Goal: Transaction & Acquisition: Book appointment/travel/reservation

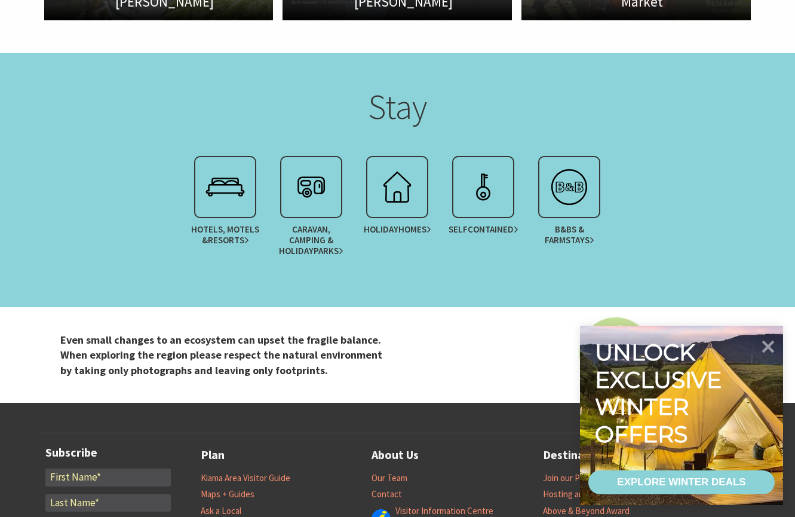
scroll to position [2359, 0]
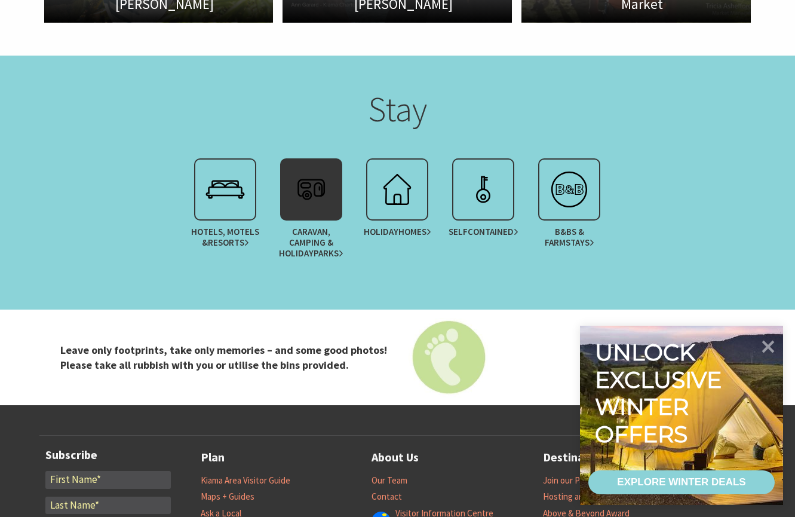
click at [317, 253] on span "Caravan, Camping & Holiday Parks" at bounding box center [311, 242] width 75 height 32
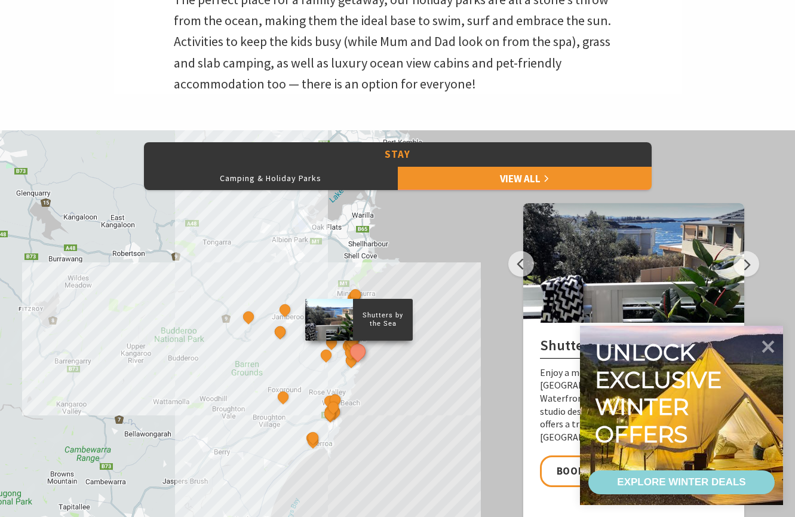
scroll to position [426, 0]
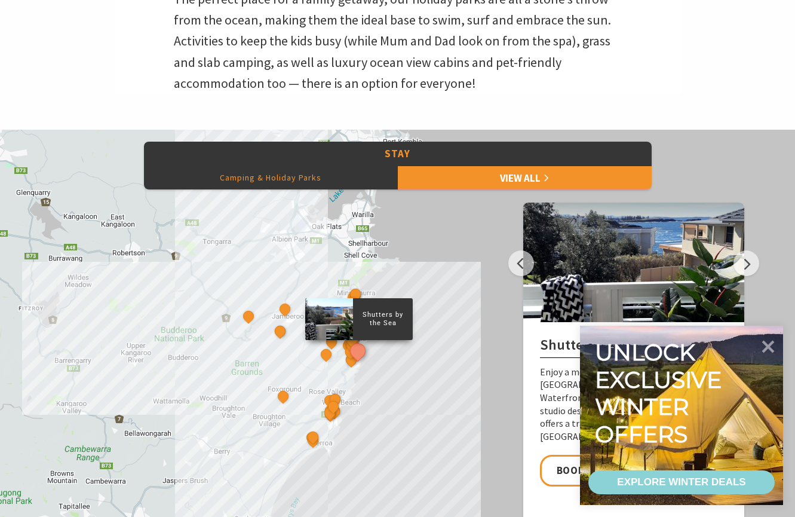
click at [316, 173] on button "Camping & Holiday Parks" at bounding box center [271, 178] width 254 height 24
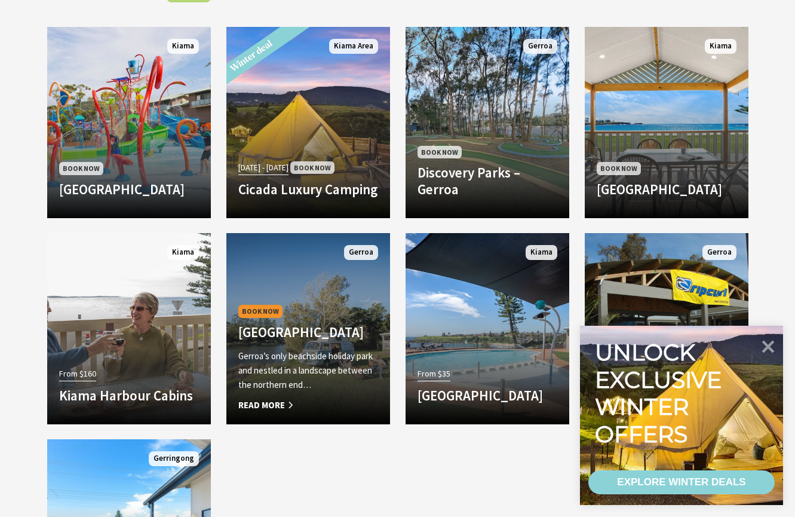
scroll to position [1034, 0]
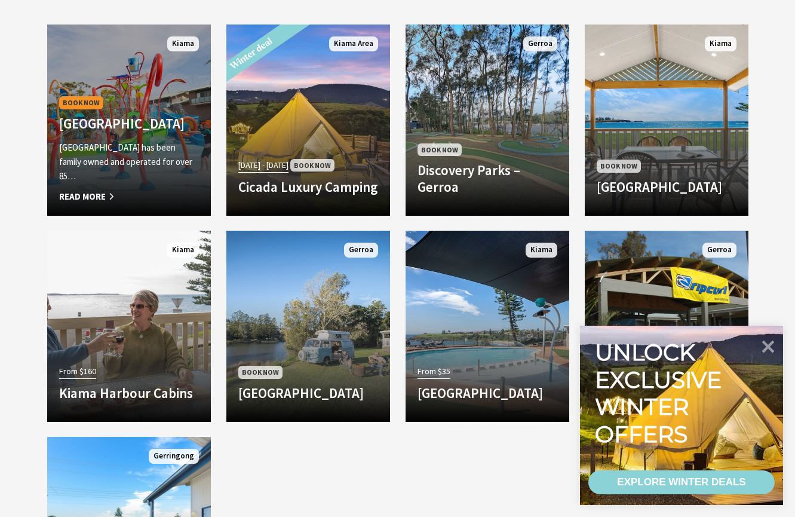
click at [125, 148] on p "BIG4 Easts Beach Holiday Park has been family owned and operated for over 85…" at bounding box center [129, 161] width 140 height 43
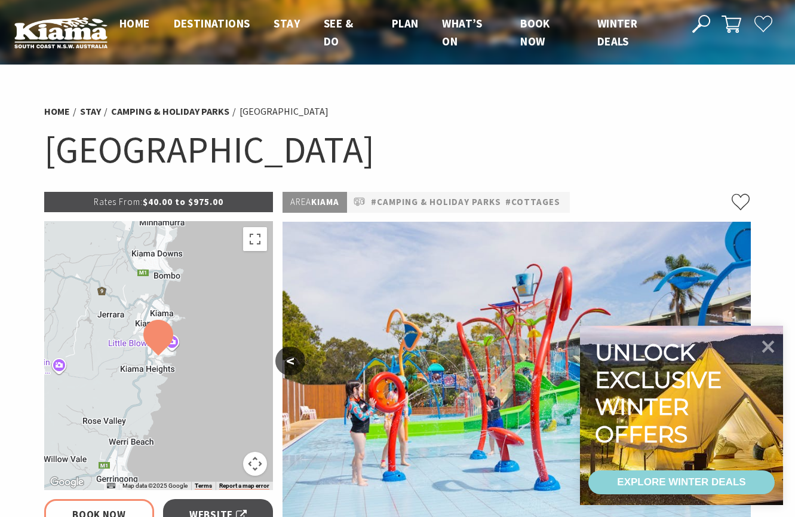
select select "3"
select select "2"
click at [724, 481] on div "EXPLORE WINTER DEALS" at bounding box center [681, 482] width 128 height 24
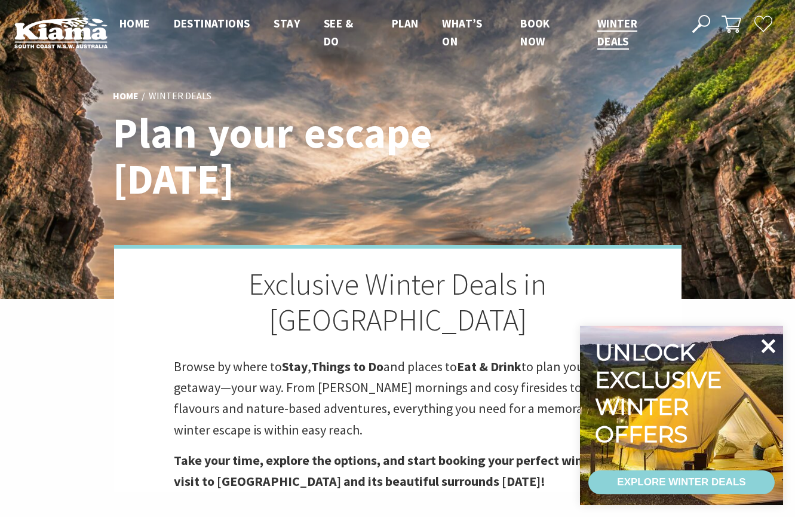
click at [763, 340] on icon at bounding box center [769, 346] width 14 height 14
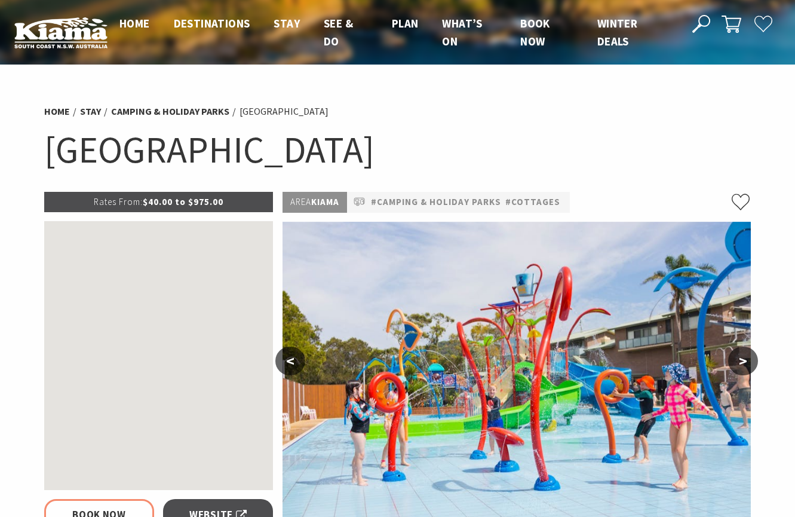
select select "3"
select select "2"
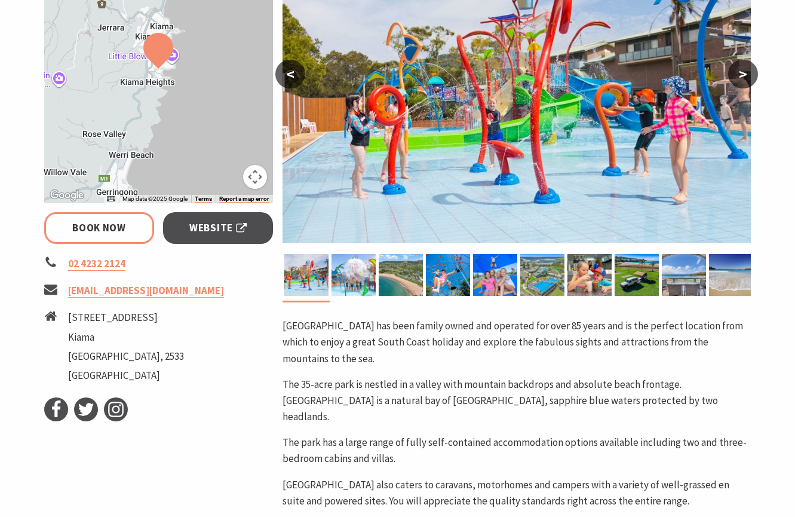
scroll to position [289, 0]
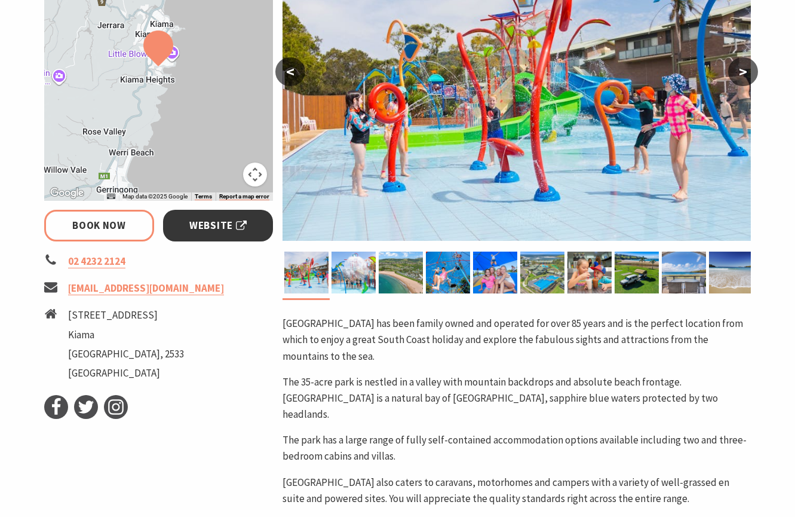
click at [237, 223] on span "Website" at bounding box center [217, 226] width 57 height 16
select select "3"
